Goal: Information Seeking & Learning: Learn about a topic

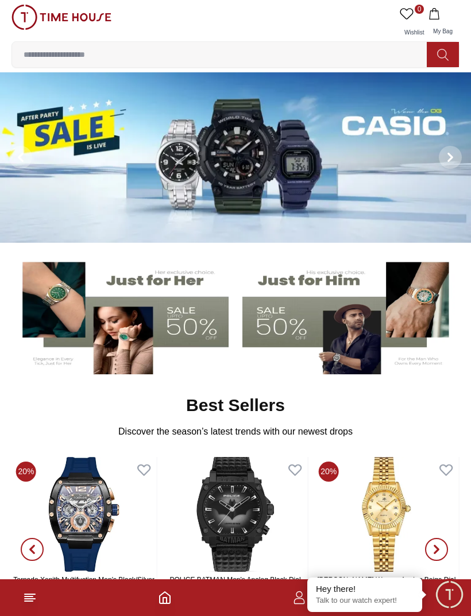
click at [255, 161] on img at bounding box center [235, 157] width 471 height 170
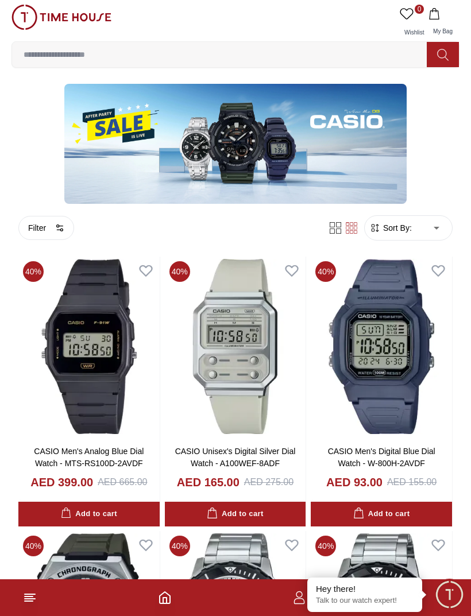
click at [68, 15] on img at bounding box center [61, 17] width 100 height 25
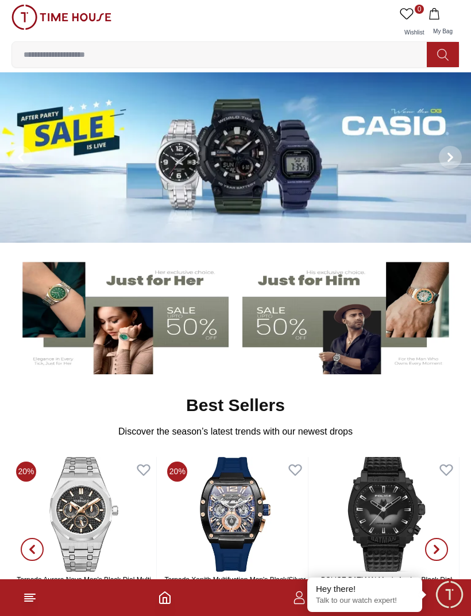
click at [286, 300] on img at bounding box center [349, 314] width 215 height 119
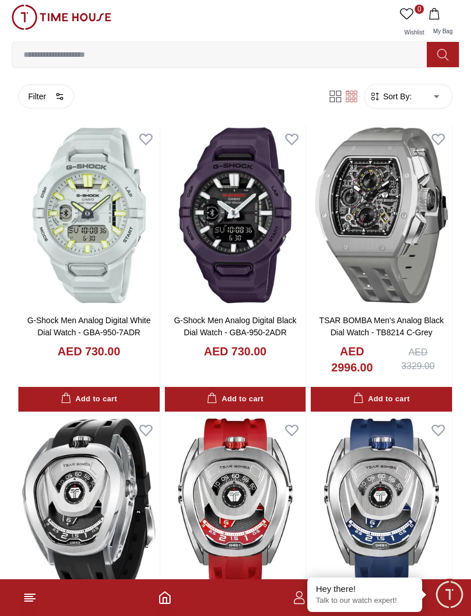
click at [233, 52] on input at bounding box center [224, 54] width 424 height 23
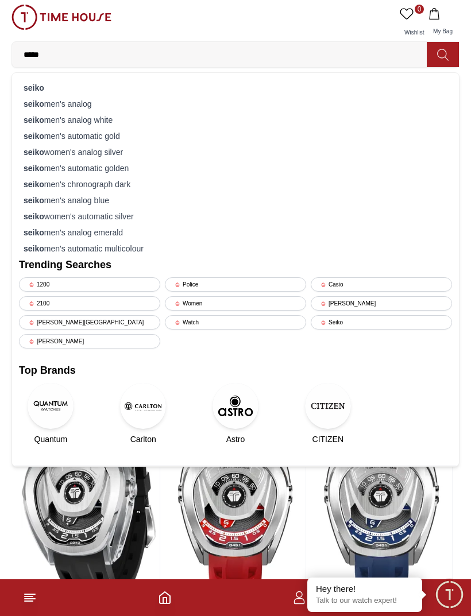
type input "*****"
click at [437, 52] on icon at bounding box center [442, 54] width 11 height 11
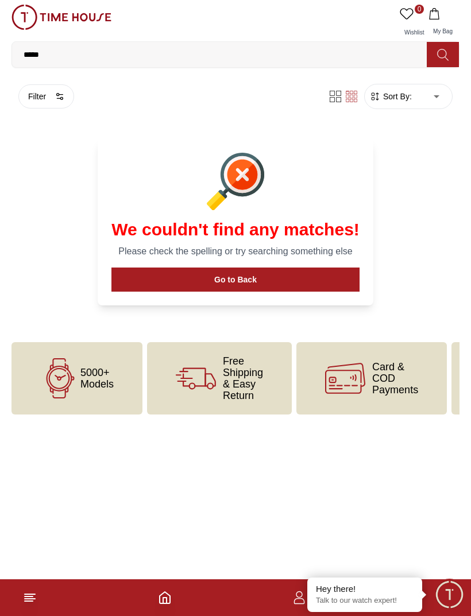
click at [298, 286] on button "Go to Back" at bounding box center [235, 279] width 248 height 24
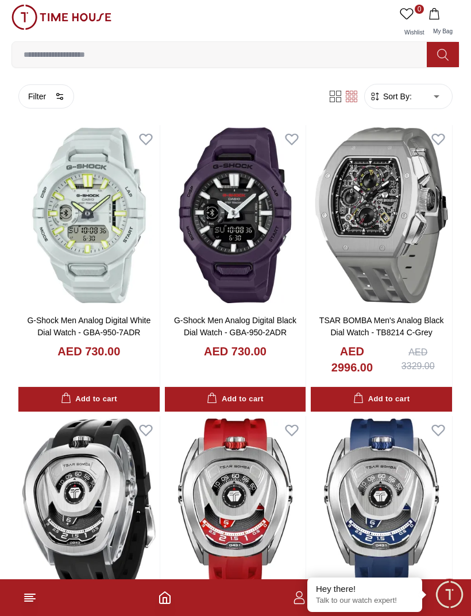
click at [77, 29] on img at bounding box center [61, 17] width 100 height 25
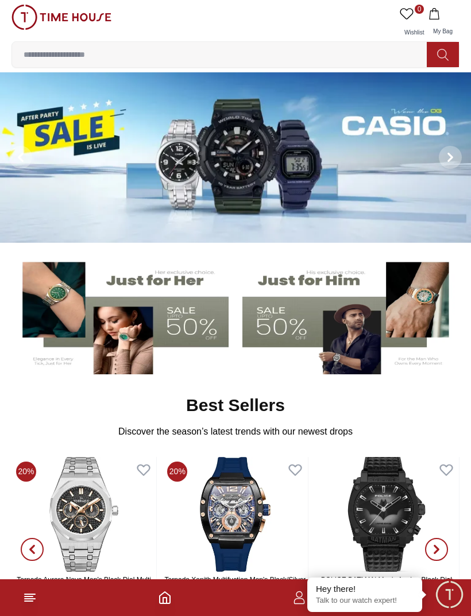
click at [153, 52] on input at bounding box center [224, 54] width 424 height 23
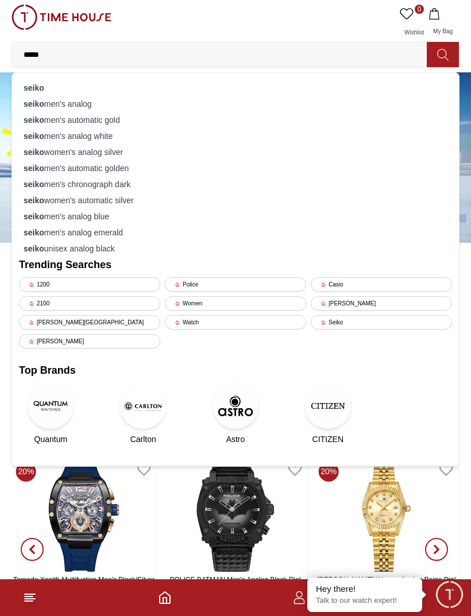
type input "*****"
click at [438, 47] on button at bounding box center [442, 54] width 32 height 25
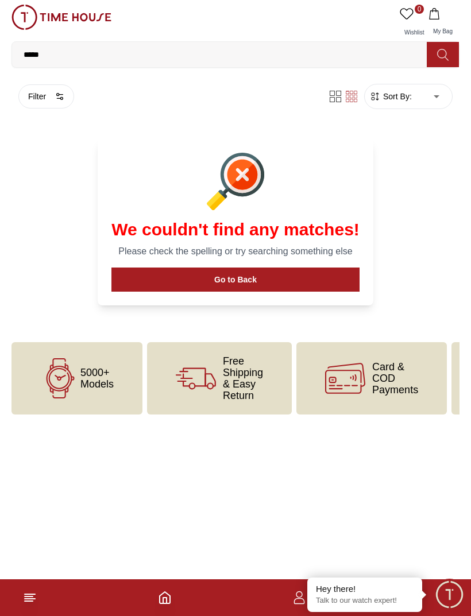
click at [67, 21] on img at bounding box center [61, 17] width 100 height 25
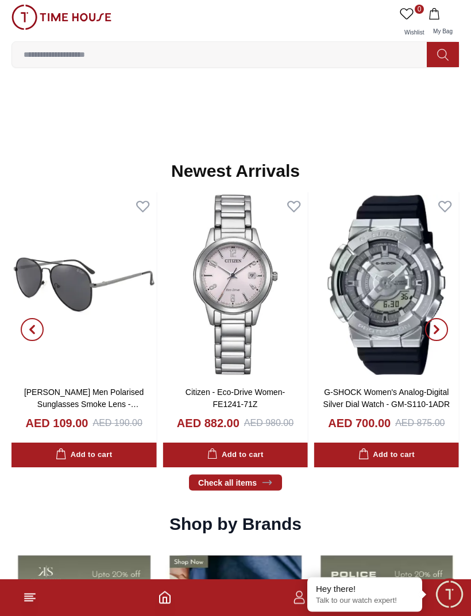
scroll to position [708, 0]
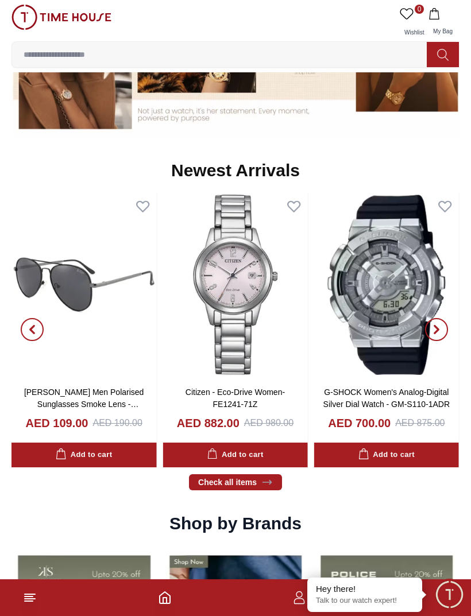
click at [238, 481] on link "Check all items" at bounding box center [235, 482] width 93 height 16
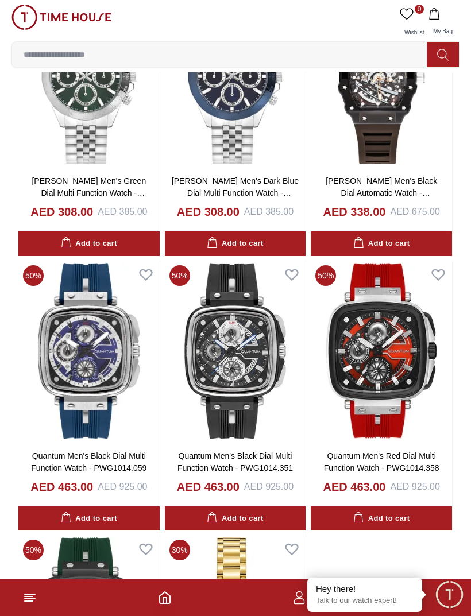
scroll to position [1239, 0]
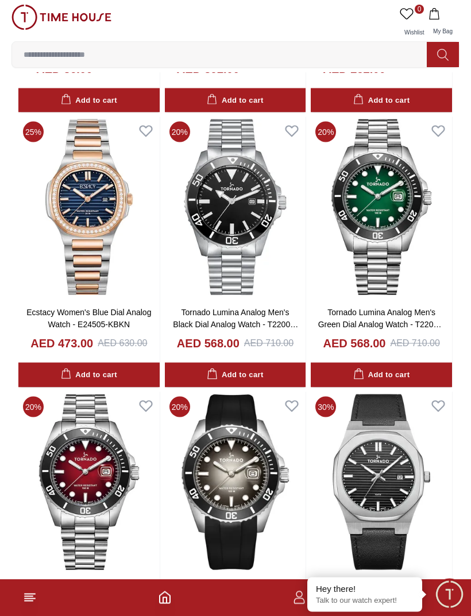
scroll to position [2199, 0]
